Goal: Contribute content

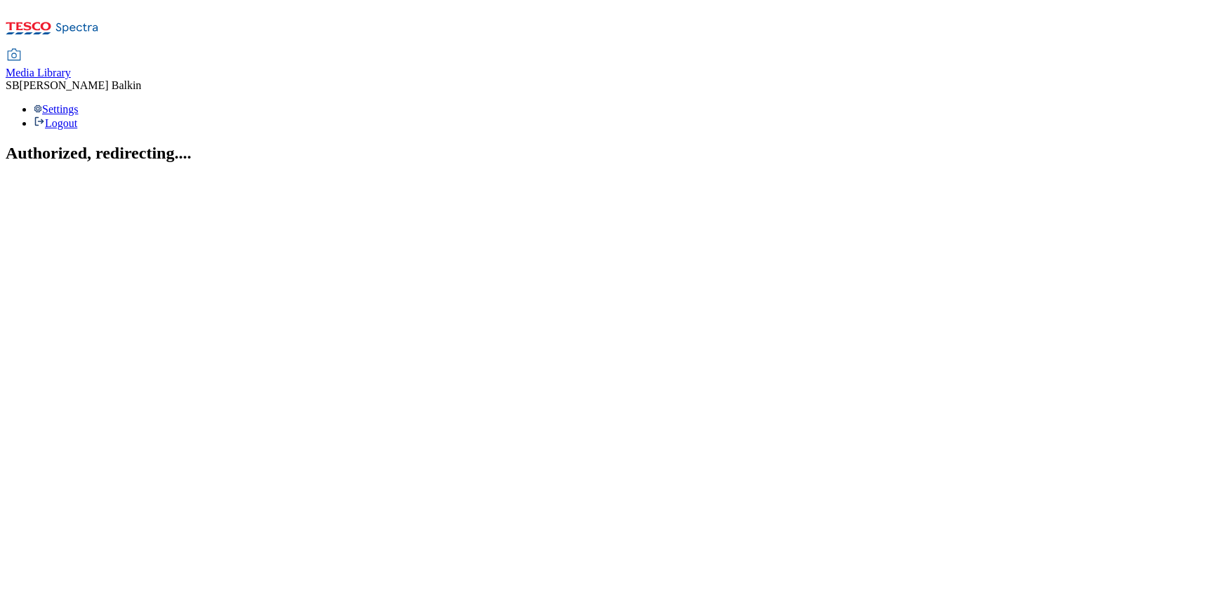
click at [71, 67] on span "Media Library" at bounding box center [38, 73] width 65 height 12
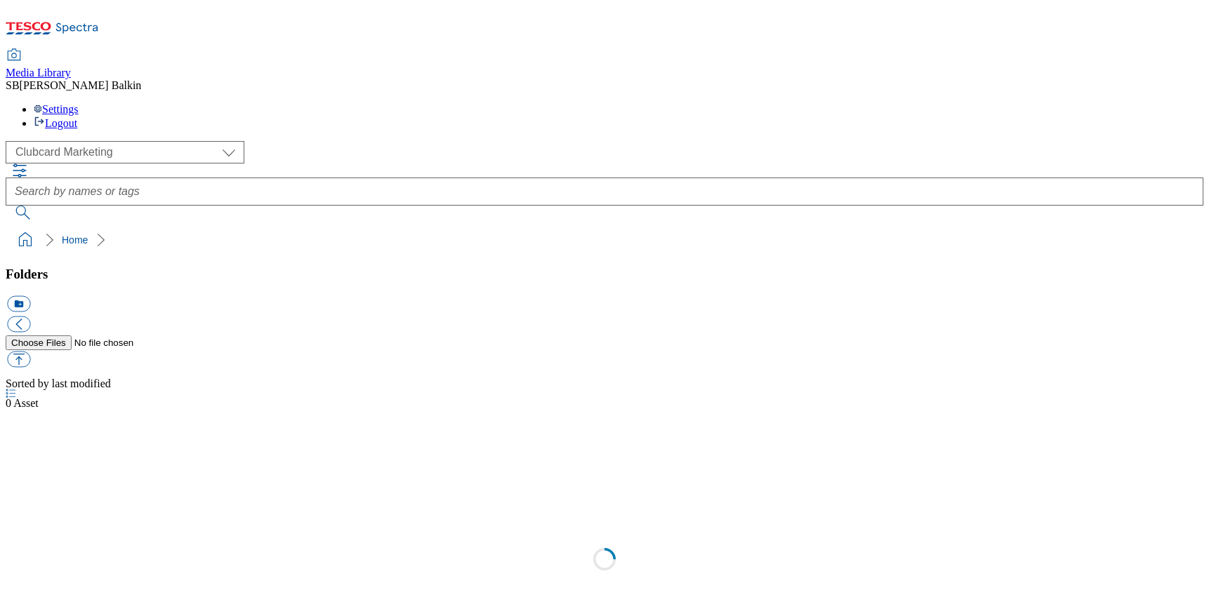
scroll to position [1, 0]
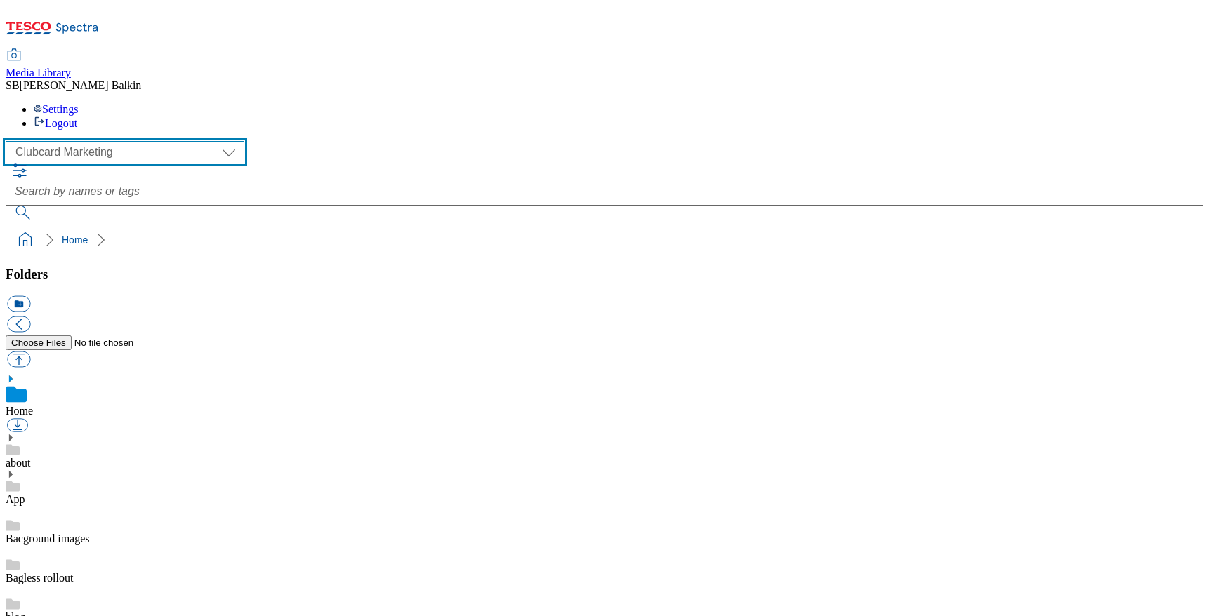
click at [91, 141] on select "Clubcard Marketing Dotcom UK FnF Stores GHS Marketing [GEOGRAPHIC_DATA] GHS Pro…" at bounding box center [125, 152] width 239 height 22
select select "flare-ghs-mktg"
click at [10, 141] on select "Clubcard Marketing Dotcom UK FnF Stores GHS Marketing [GEOGRAPHIC_DATA] GHS Pro…" at bounding box center [125, 152] width 239 height 22
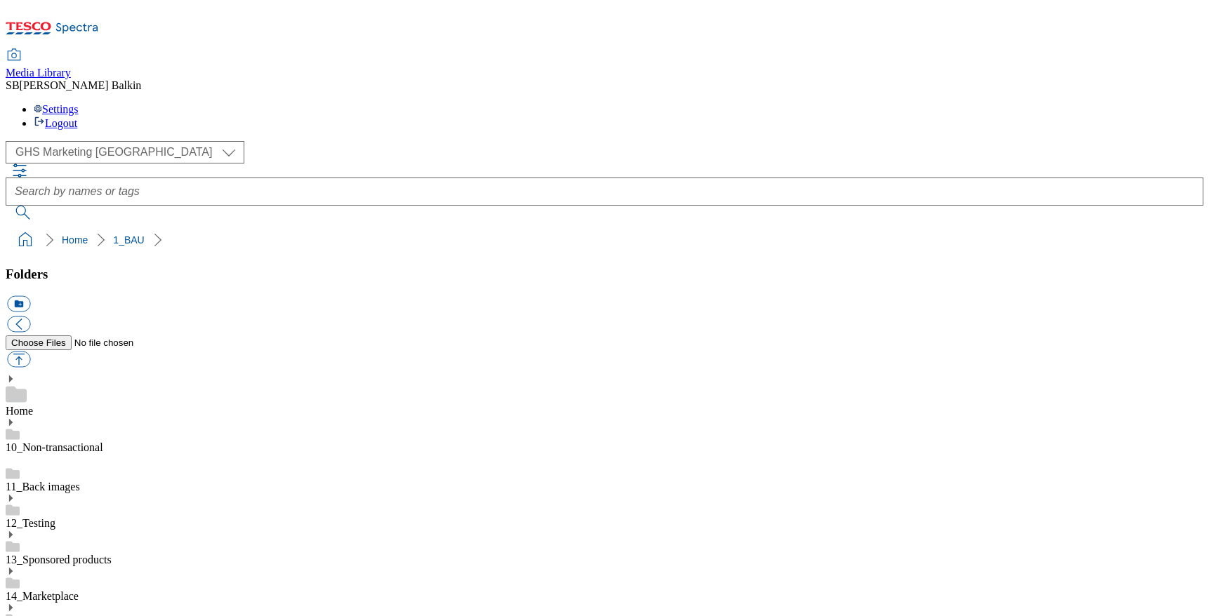
click at [13, 605] on use at bounding box center [11, 608] width 4 height 7
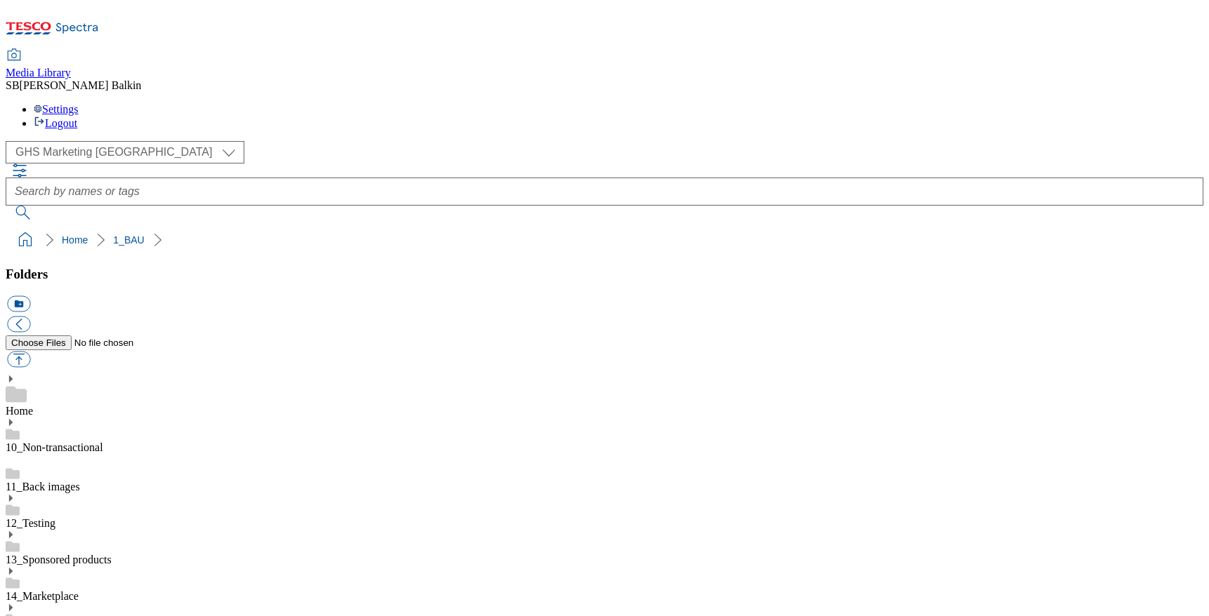
click at [30, 296] on button "icon_new_folder" at bounding box center [18, 304] width 23 height 16
type input "Hub"
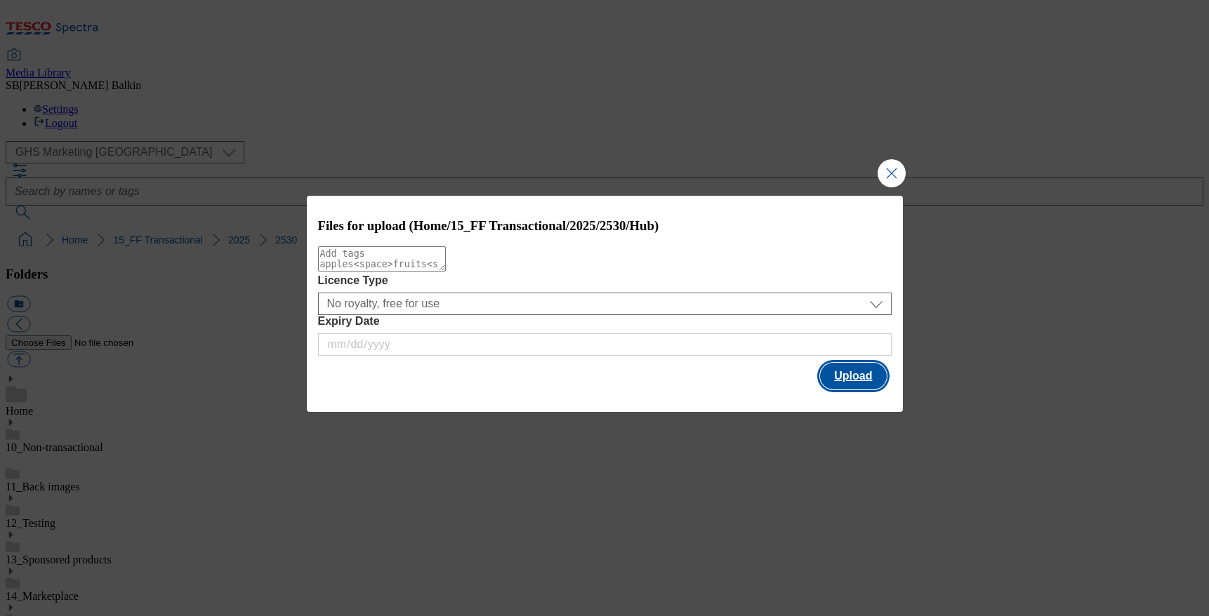
click at [843, 383] on button "Upload" at bounding box center [853, 376] width 66 height 27
click at [857, 383] on button "Upload" at bounding box center [853, 376] width 66 height 27
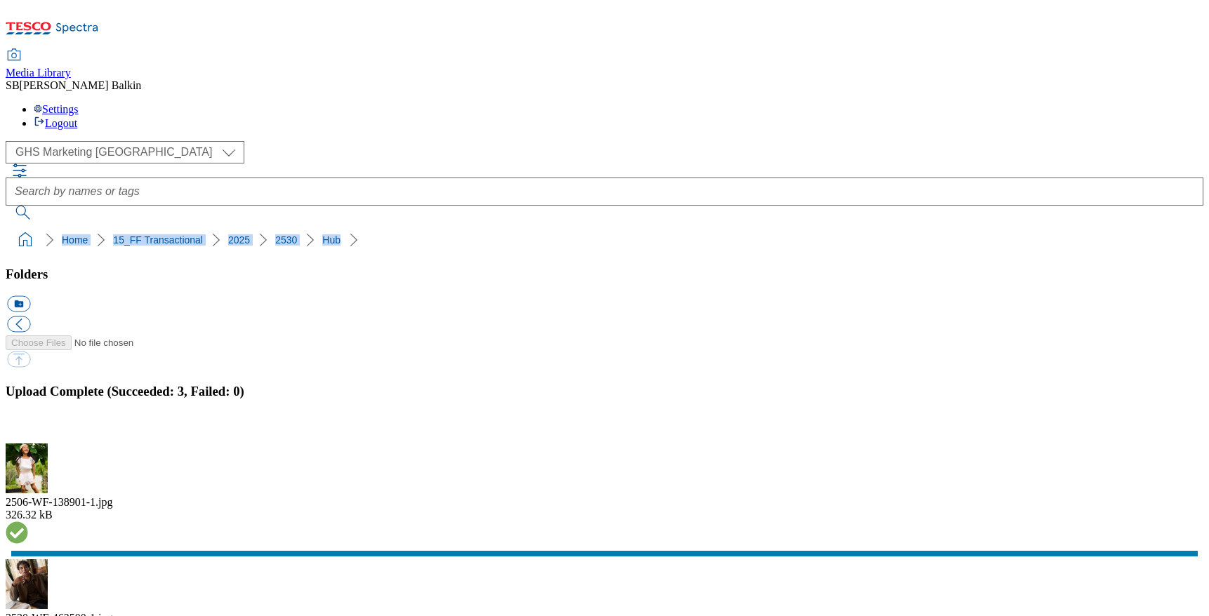
drag, startPoint x: 3, startPoint y: 133, endPoint x: 286, endPoint y: 143, distance: 283.2
click at [286, 227] on nav "Home 15_FF Transactional 2025 2530 Hub" at bounding box center [605, 240] width 1198 height 27
copy ol "Home 15_FF Transactional 2025 2530 Hub"
